Goal: Task Accomplishment & Management: Use online tool/utility

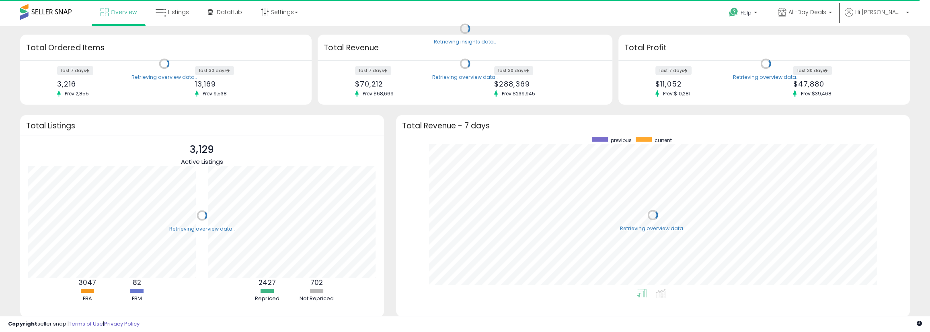
scroll to position [152, 498]
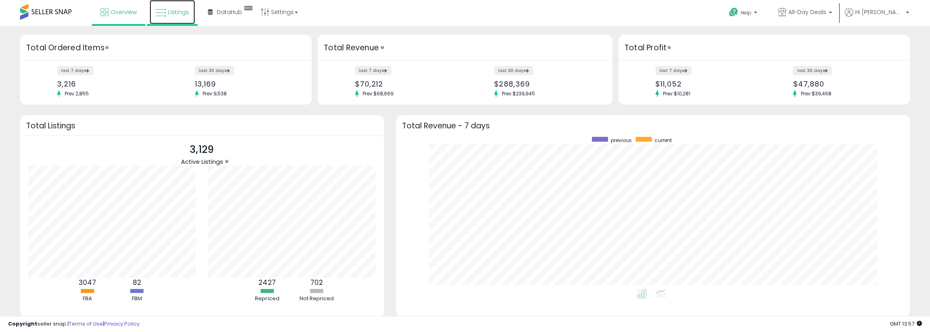
click at [170, 18] on link "Listings" at bounding box center [172, 12] width 45 height 24
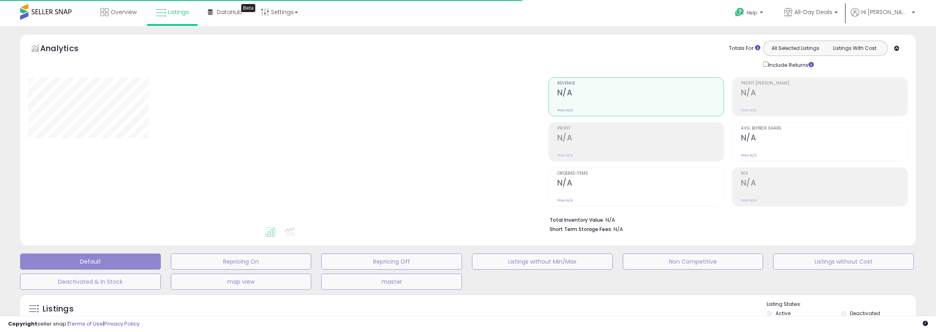
type input "*****"
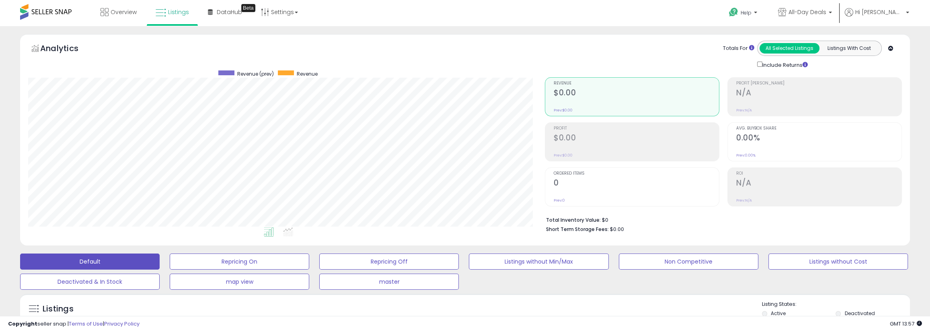
scroll to position [241, 0]
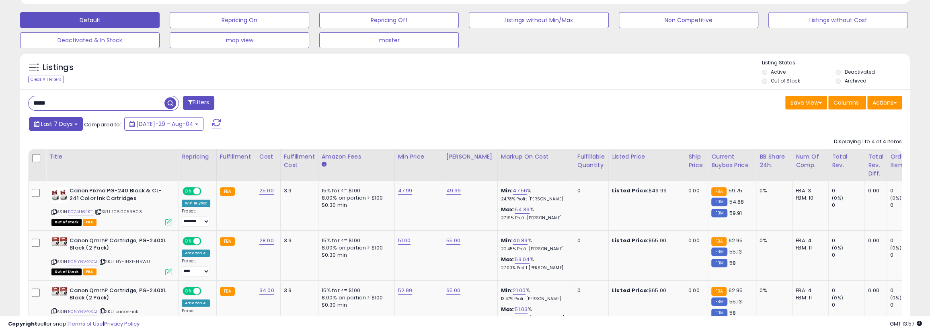
click at [52, 126] on span "Last 7 Days" at bounding box center [57, 124] width 32 height 8
click at [349, 110] on div "***** Filters" at bounding box center [243, 104] width 443 height 16
click at [879, 105] on button "Actions" at bounding box center [884, 103] width 35 height 14
drag, startPoint x: 629, startPoint y: 123, endPoint x: 523, endPoint y: 119, distance: 105.8
click at [627, 123] on div "Last 7 Days Compared to: Jul-29 - Aug-04" at bounding box center [355, 125] width 656 height 18
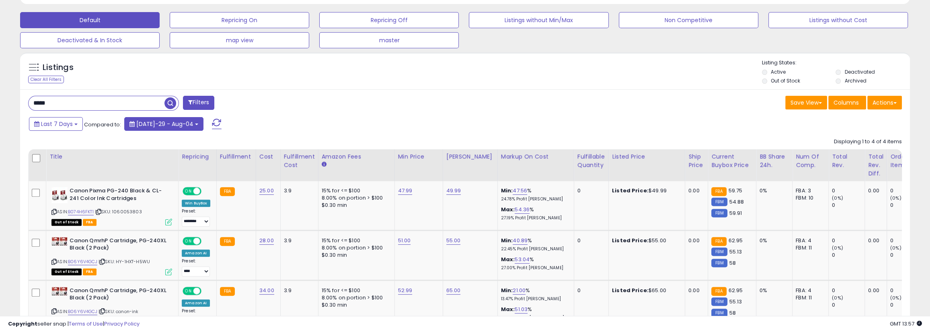
click at [143, 127] on span "Jul-29 - Aug-04" at bounding box center [164, 124] width 57 height 8
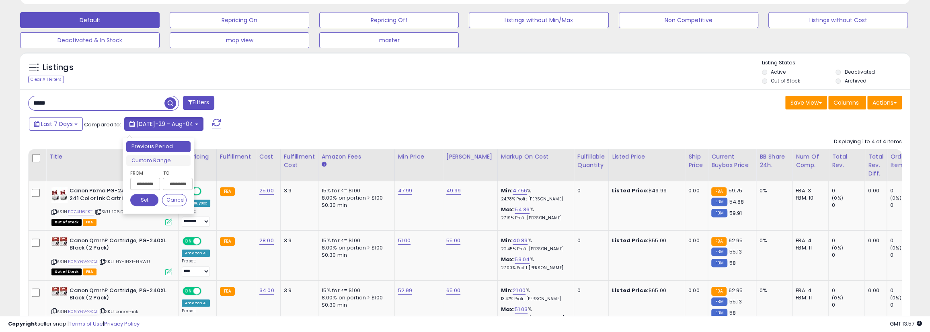
click at [143, 127] on span "Jul-29 - Aug-04" at bounding box center [164, 124] width 57 height 8
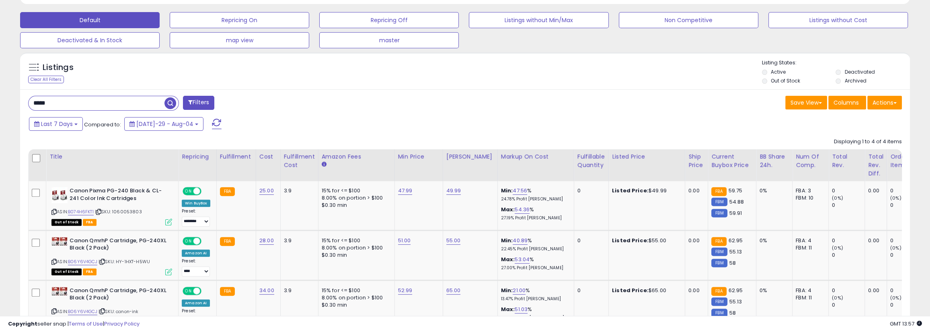
click at [35, 69] on span at bounding box center [34, 67] width 10 height 10
click at [47, 81] on div "Clear All Filters" at bounding box center [46, 80] width 36 height 8
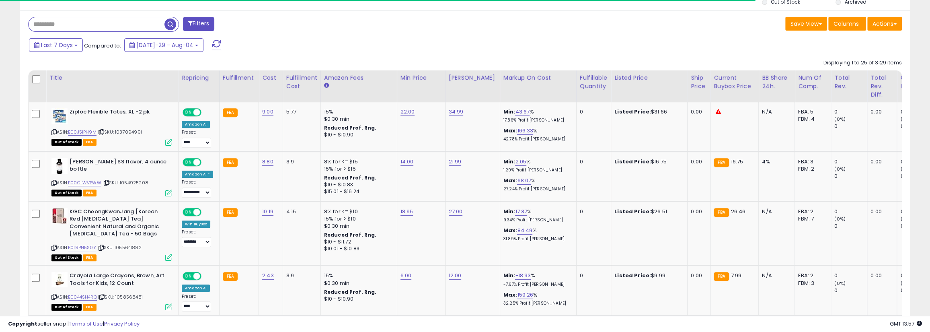
scroll to position [321, 0]
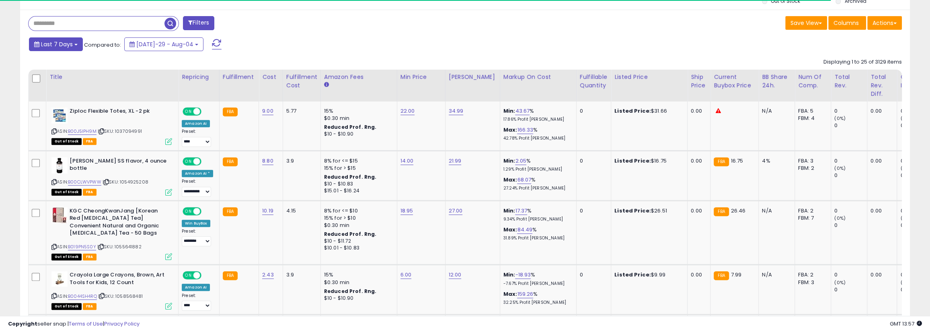
click at [62, 45] on span "Last 7 Days" at bounding box center [57, 44] width 32 height 8
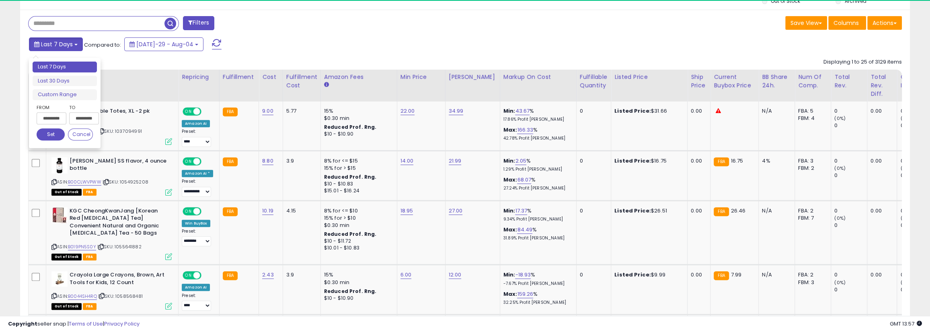
scroll to position [165, 517]
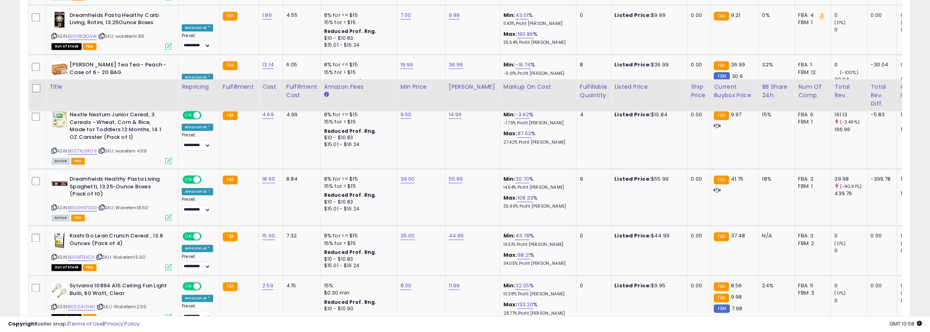
scroll to position [1125, 0]
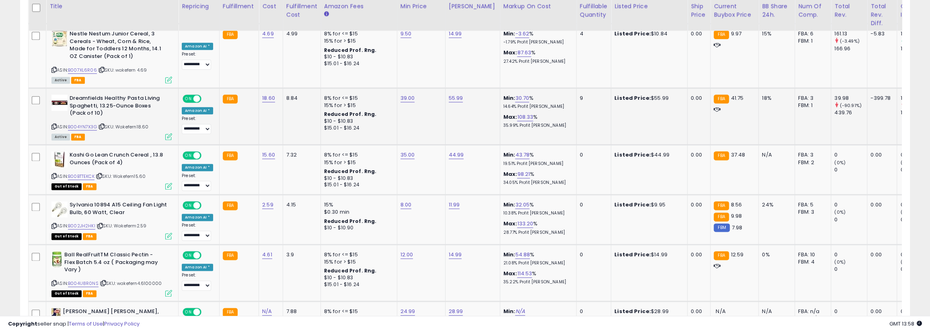
click at [53, 124] on icon at bounding box center [53, 126] width 5 height 4
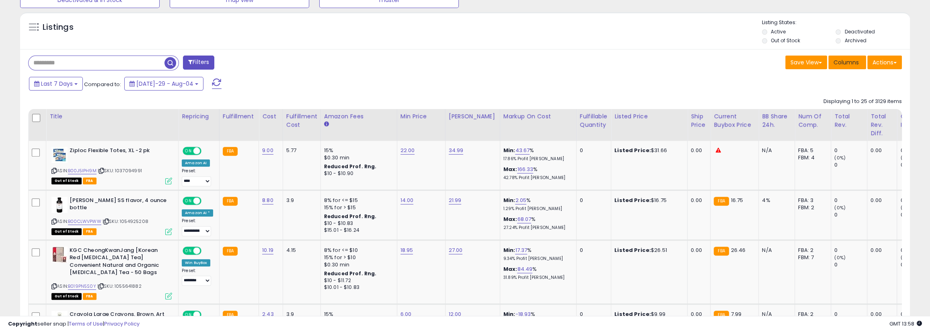
scroll to position [284, 0]
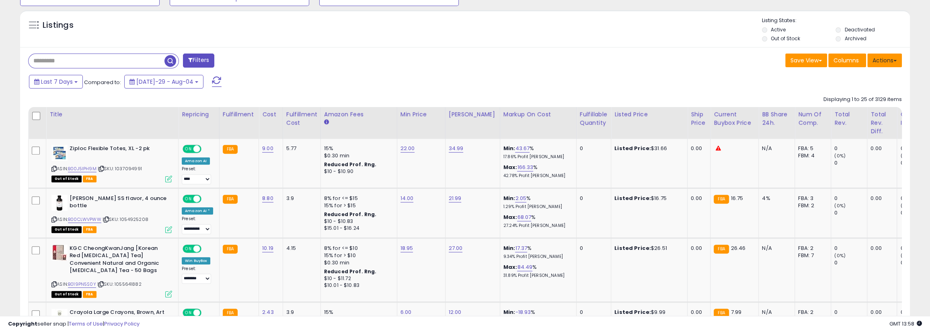
click at [879, 62] on button "Actions" at bounding box center [884, 60] width 35 height 14
click at [874, 97] on link "Export Visible Columns" at bounding box center [852, 97] width 88 height 12
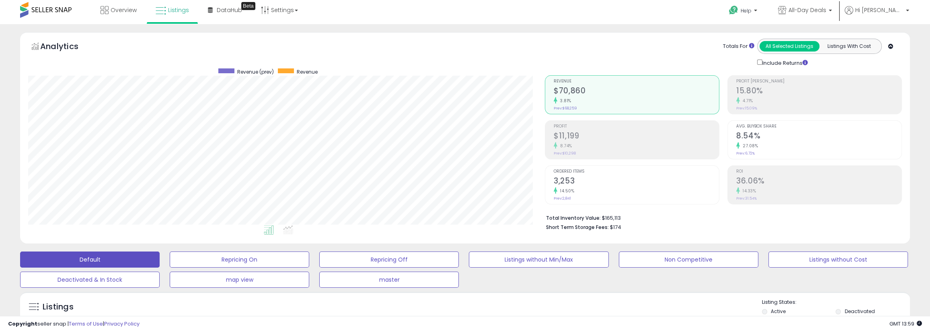
scroll to position [0, 0]
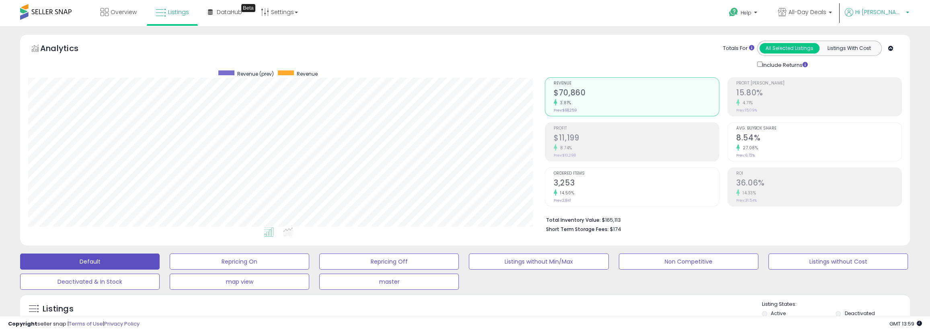
click at [881, 9] on span "Hi [PERSON_NAME]" at bounding box center [879, 12] width 48 height 8
